Goal: Information Seeking & Learning: Find specific page/section

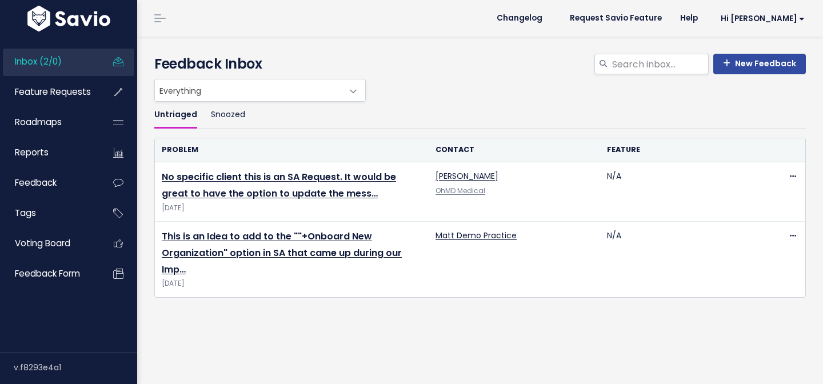
click at [92, 82] on link "Feature Requests" at bounding box center [49, 92] width 92 height 26
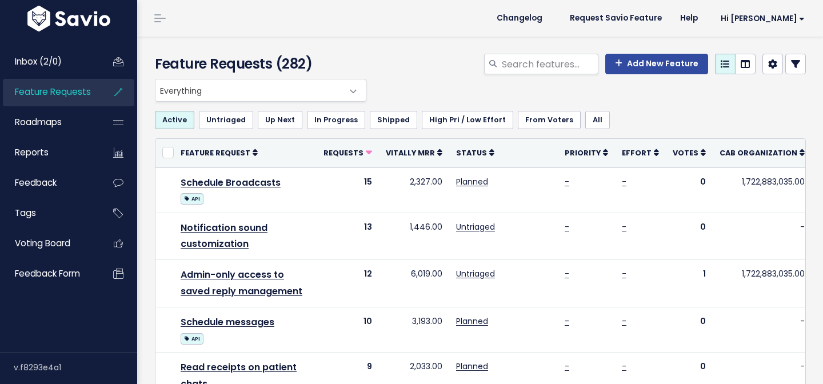
click at [550, 74] on input "search" at bounding box center [550, 64] width 98 height 21
type input "automate"
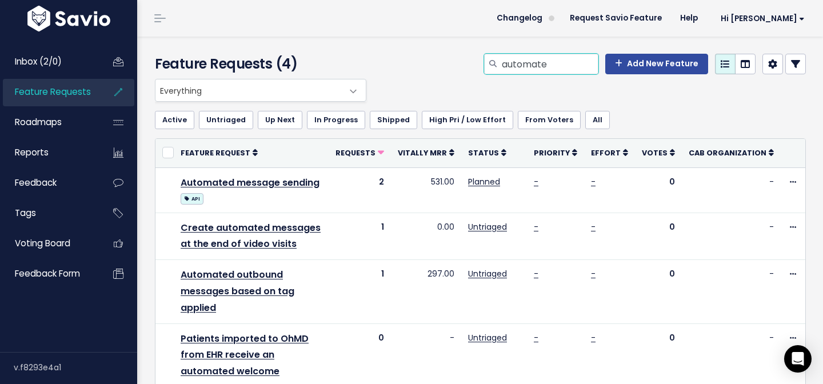
click at [571, 65] on input "automate" at bounding box center [550, 64] width 98 height 21
type input "automatically"
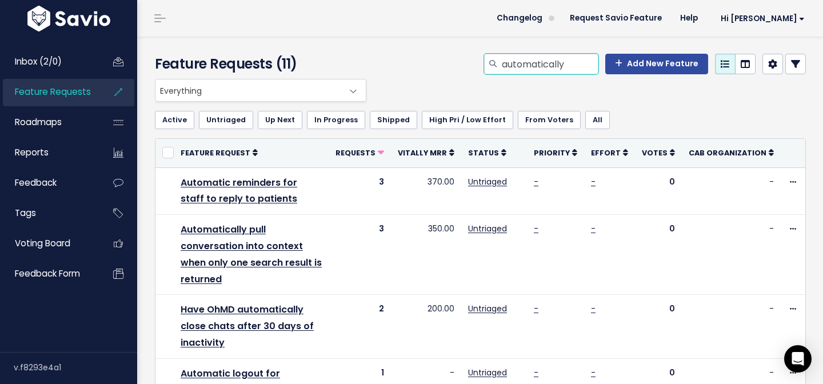
click at [575, 64] on input "automatically" at bounding box center [550, 64] width 98 height 21
type input "automat"
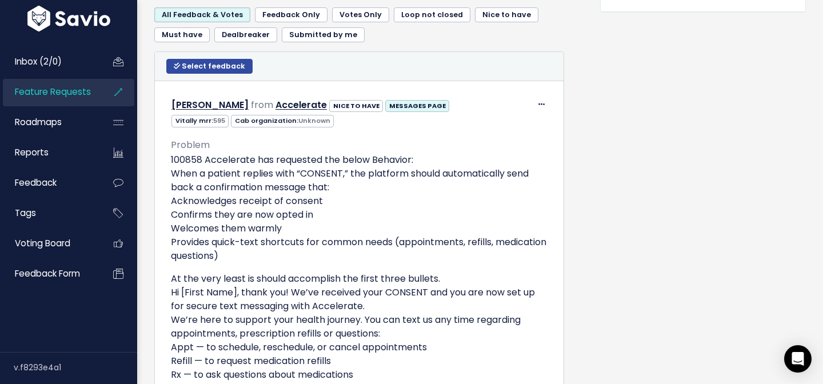
scroll to position [595, 0]
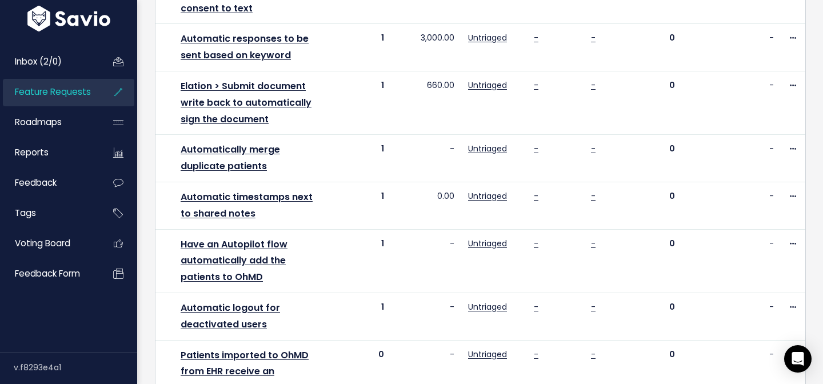
scroll to position [621, 0]
